Goal: Task Accomplishment & Management: Use online tool/utility

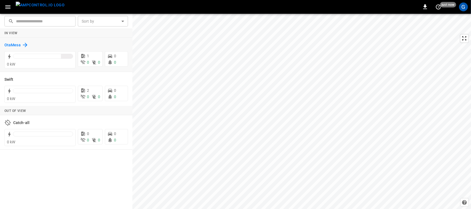
click at [10, 46] on h6 "OtaMesa" at bounding box center [12, 45] width 16 height 6
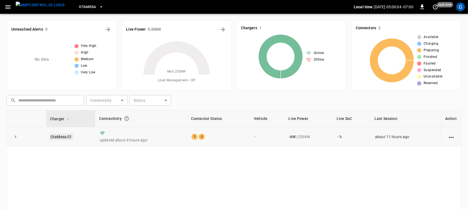
click at [62, 137] on link "OtaMesa 01" at bounding box center [61, 137] width 24 height 7
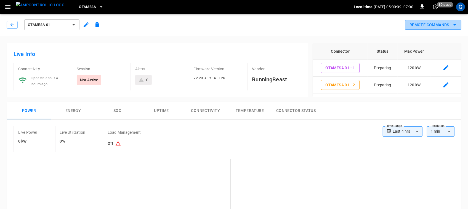
click at [435, 24] on button "Remote Commands" at bounding box center [433, 25] width 56 height 10
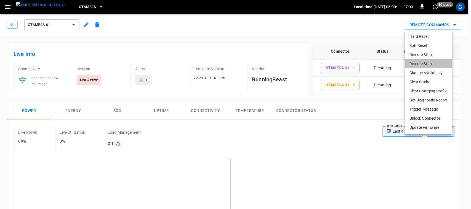
click at [425, 66] on li "Remote Start" at bounding box center [428, 63] width 47 height 9
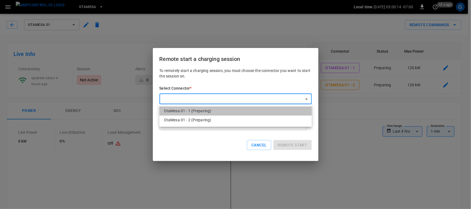
click at [261, 112] on li "OtaMesa 01 - 1 (Preparing)" at bounding box center [235, 111] width 152 height 9
type input "**********"
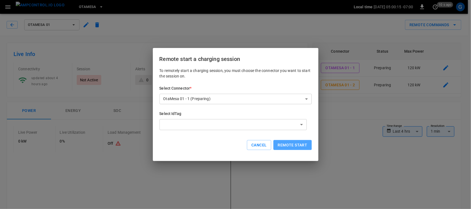
click at [280, 145] on button "Remote start" at bounding box center [292, 145] width 38 height 10
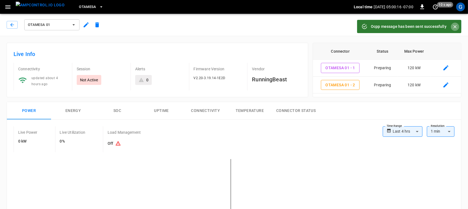
click at [453, 24] on icon "Close" at bounding box center [455, 27] width 6 height 6
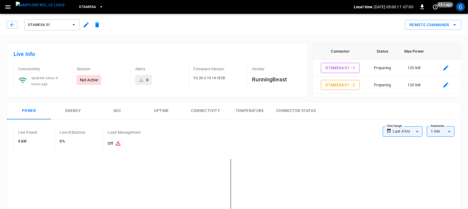
click at [453, 24] on icon "remote commands options" at bounding box center [454, 25] width 7 height 7
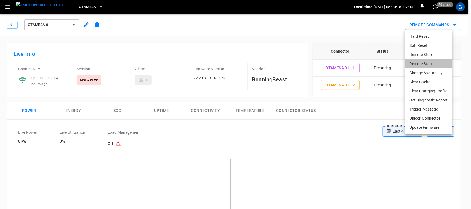
click at [428, 66] on li "Remote Start" at bounding box center [428, 63] width 47 height 9
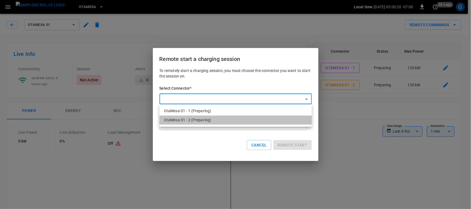
click at [244, 123] on li "OtaMesa 01 - 2 (Preparing)" at bounding box center [235, 120] width 152 height 9
type input "**********"
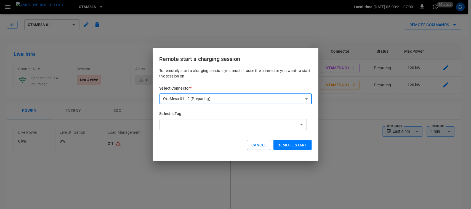
click at [279, 145] on button "Remote start" at bounding box center [292, 145] width 38 height 10
